Goal: Task Accomplishment & Management: Manage account settings

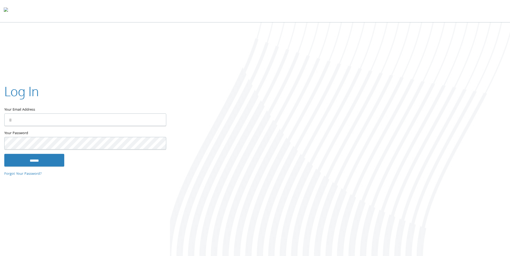
click at [54, 118] on input "Your Email Address" at bounding box center [85, 120] width 162 height 13
click at [155, 120] on input "Your Email Address" at bounding box center [85, 120] width 162 height 13
click at [233, 134] on div at bounding box center [340, 139] width 340 height 235
click at [40, 118] on input "Your Email Address" at bounding box center [85, 120] width 162 height 13
click at [233, 160] on div at bounding box center [340, 139] width 340 height 235
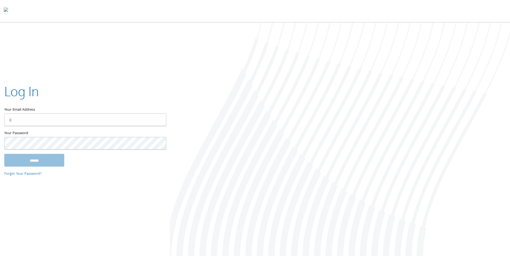
click at [90, 118] on input "Your Email Address" at bounding box center [85, 120] width 162 height 13
click at [105, 119] on input "Your Email Address" at bounding box center [85, 120] width 162 height 13
click at [27, 116] on input "Your Email Address" at bounding box center [85, 120] width 162 height 13
click at [20, 120] on input "Your Email Address" at bounding box center [85, 120] width 162 height 13
drag, startPoint x: 24, startPoint y: 82, endPoint x: 27, endPoint y: 81, distance: 3.1
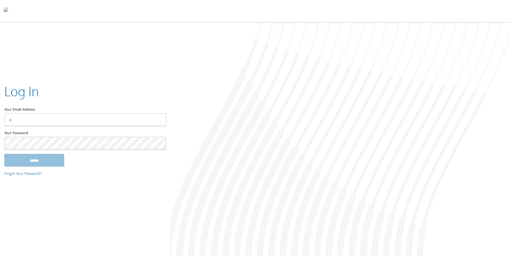
click at [25, 82] on div "Log In Your Email Address Your Password This field is required ****** Forgot Yo…" at bounding box center [85, 128] width 170 height 108
click at [61, 122] on input "Your Email Address" at bounding box center [85, 120] width 162 height 13
click at [166, 120] on nordpass-icon at bounding box center [166, 120] width 0 height 5
click at [0, 256] on nordpass-autofill-portal at bounding box center [0, 258] width 0 height 0
type input "**********"
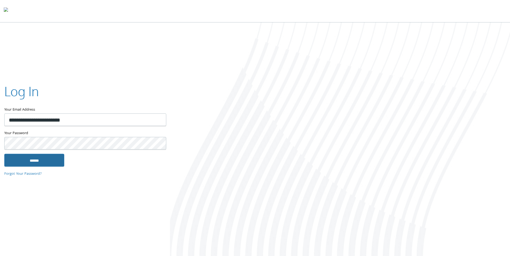
click at [52, 162] on input "******" at bounding box center [34, 160] width 60 height 13
